Goal: Check status

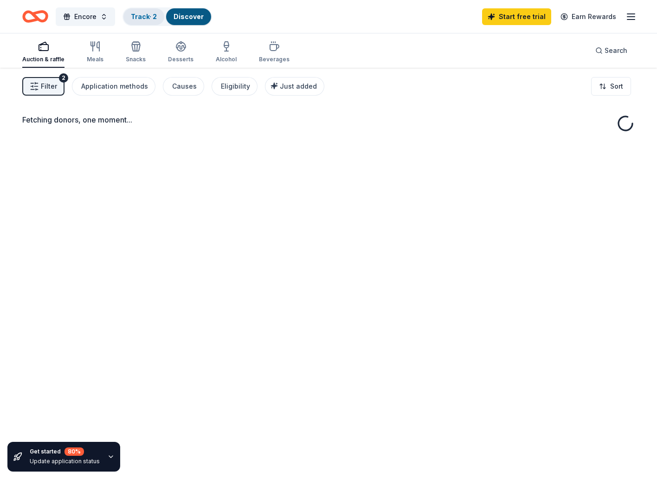
click at [156, 21] on div "Track · 2" at bounding box center [144, 16] width 41 height 17
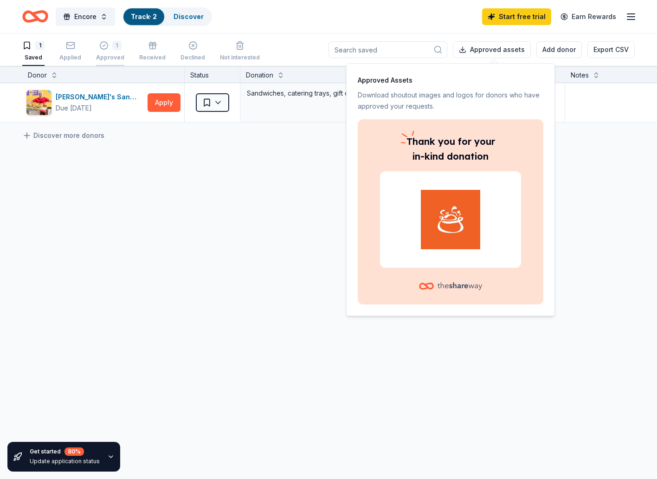
click at [96, 51] on div "1 Approved" at bounding box center [110, 51] width 28 height 20
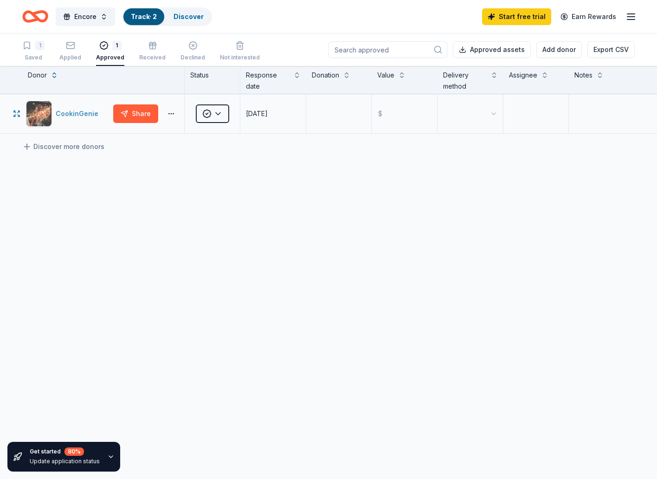
click at [69, 117] on div "CookinGenie" at bounding box center [79, 113] width 46 height 11
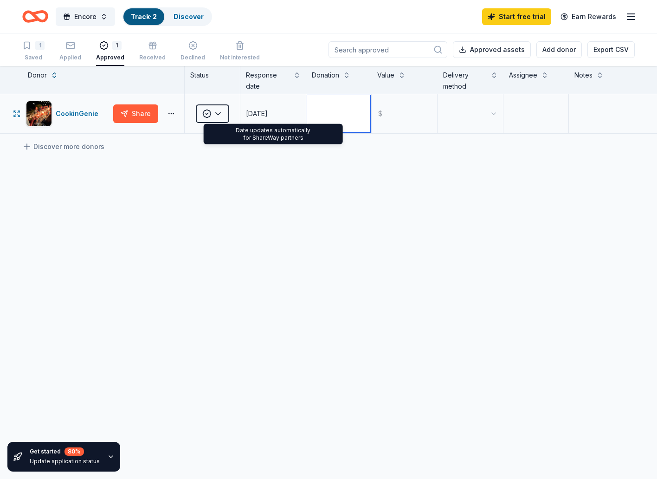
click at [342, 111] on textarea at bounding box center [339, 113] width 64 height 37
click at [267, 160] on div "CookinGenie Share Approved [DATE] $ Discover more donors" at bounding box center [328, 201] width 657 height 214
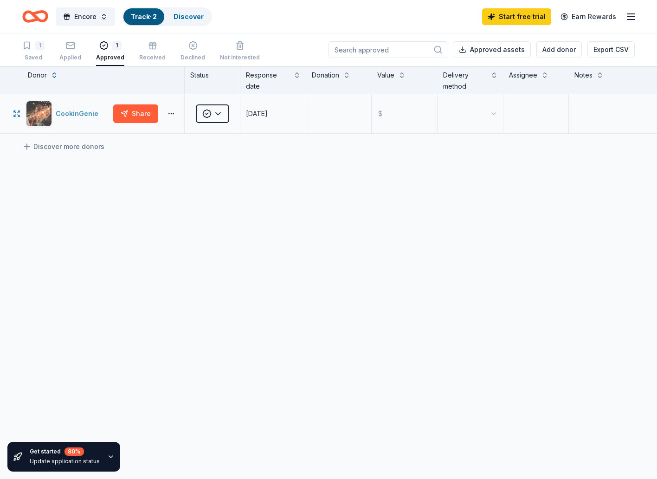
click at [62, 118] on div "CookinGenie" at bounding box center [79, 113] width 46 height 11
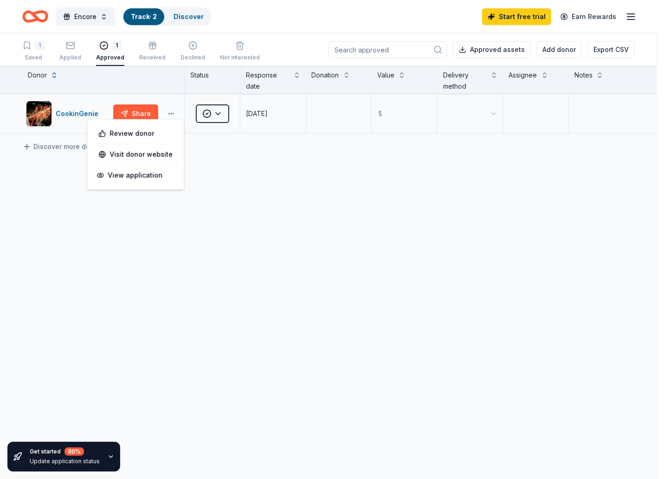
click at [169, 113] on html "Encore Track · 2 Discover Start free trial Earn Rewards 1 Saved Applied 1 Appro…" at bounding box center [332, 239] width 664 height 479
click at [139, 177] on div "View application" at bounding box center [135, 175] width 85 height 17
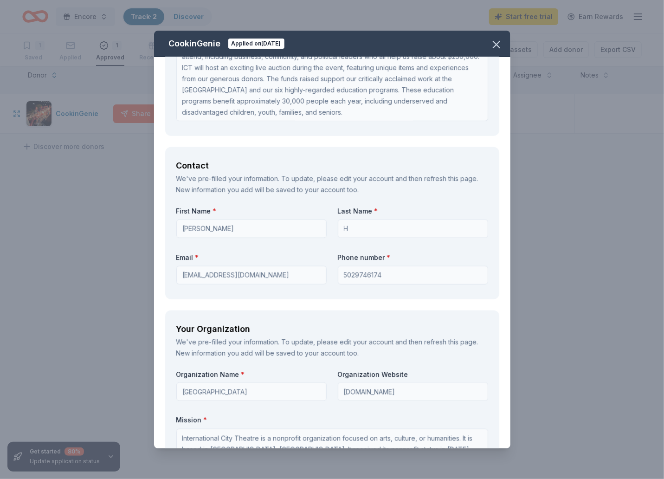
scroll to position [789, 0]
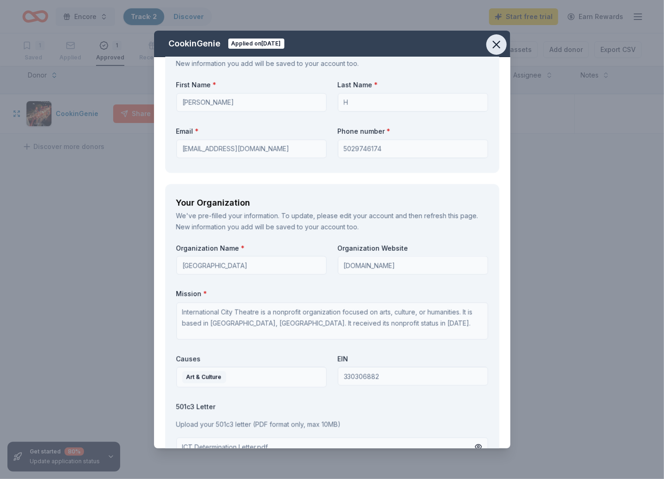
click at [504, 44] on button "button" at bounding box center [497, 44] width 20 height 20
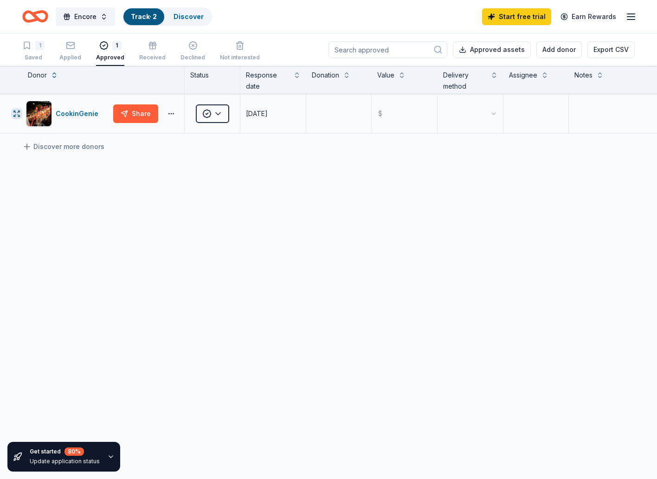
click at [16, 109] on button "button" at bounding box center [16, 113] width 11 height 11
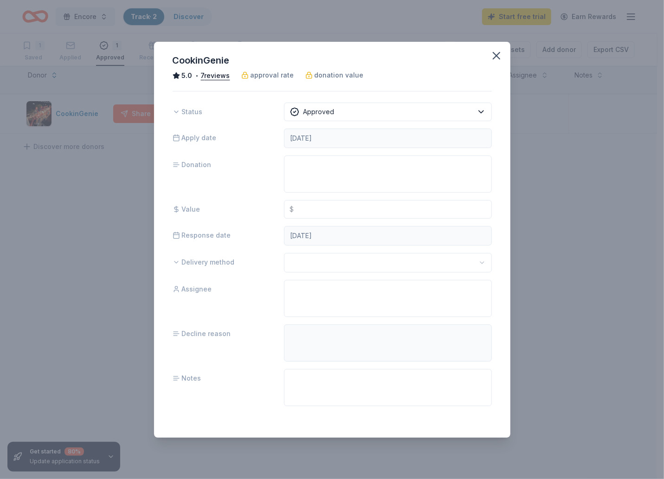
click at [267, 64] on div "CookinGenie" at bounding box center [332, 60] width 319 height 15
click at [263, 75] on span "approval rate" at bounding box center [273, 75] width 44 height 11
